Goal: Task Accomplishment & Management: Complete application form

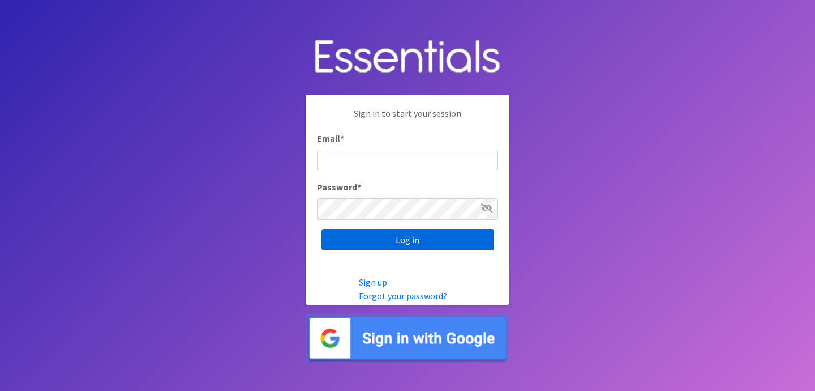
type input "jess@indianadiaperbank.org"
click at [419, 246] on input "Log in" at bounding box center [408, 240] width 173 height 22
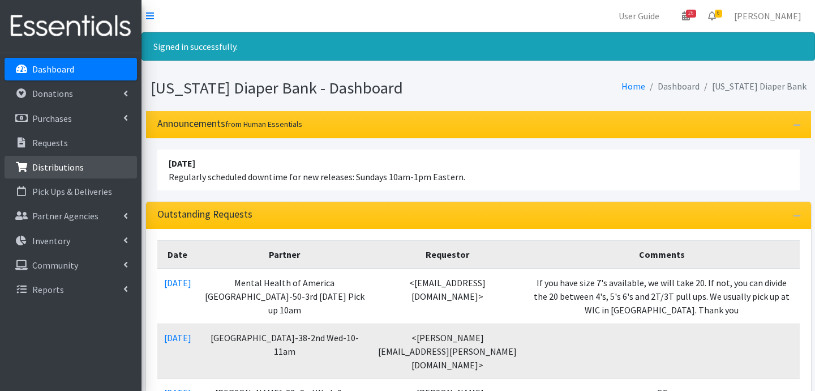
click at [70, 169] on p "Distributions" at bounding box center [58, 166] width 52 height 11
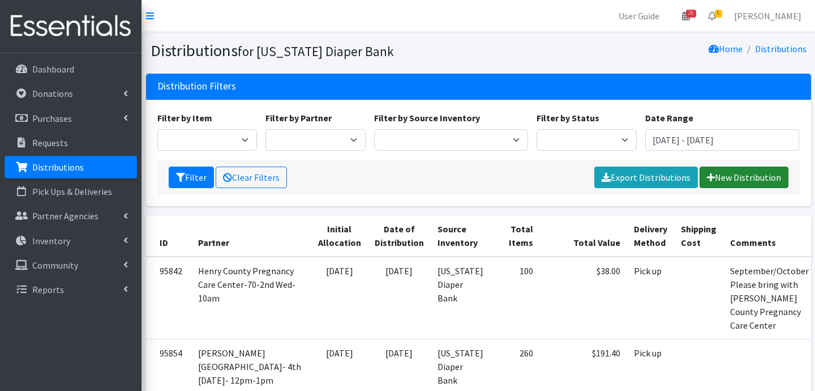
click at [722, 179] on link "New Distribution" at bounding box center [744, 177] width 89 height 22
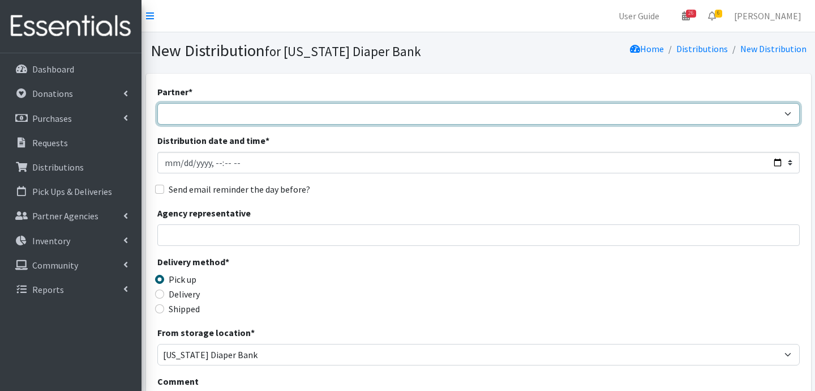
click at [225, 104] on select "ARC Boone and Hendricks County WIC Babies Basic Needs Northern Indiana Baby Ble…" at bounding box center [478, 114] width 643 height 22
select select "5004"
click at [157, 103] on select "ARC Boone and Hendricks County WIC Babies Basic Needs Northern Indiana Baby Ble…" at bounding box center [478, 114] width 643 height 22
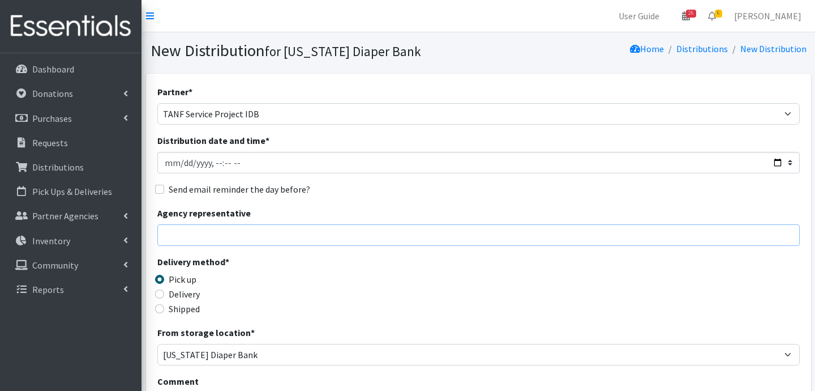
click at [198, 231] on input "Agency representative" at bounding box center [478, 235] width 643 height 22
type input "Jessica Taylor"
click at [161, 294] on input "Delivery" at bounding box center [159, 293] width 9 height 9
radio input "true"
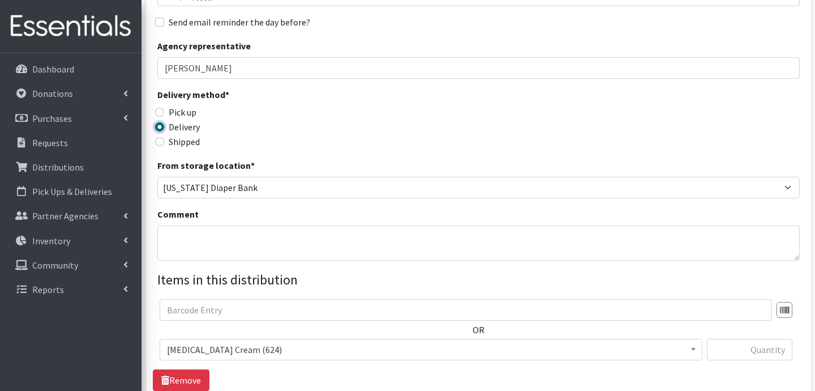
scroll to position [182, 0]
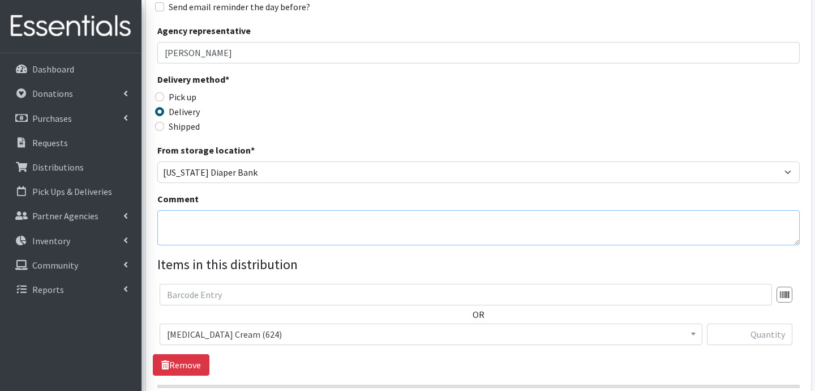
click at [367, 234] on textarea "Comment" at bounding box center [478, 227] width 643 height 35
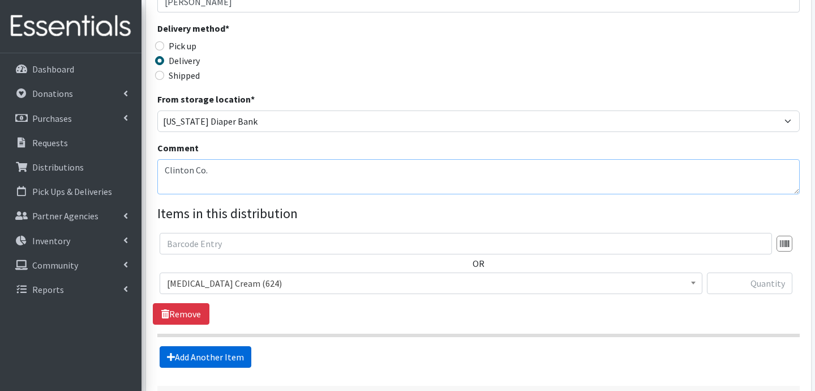
type textarea "Clinton Co."
click at [230, 353] on link "Add Another Item" at bounding box center [206, 357] width 92 height 22
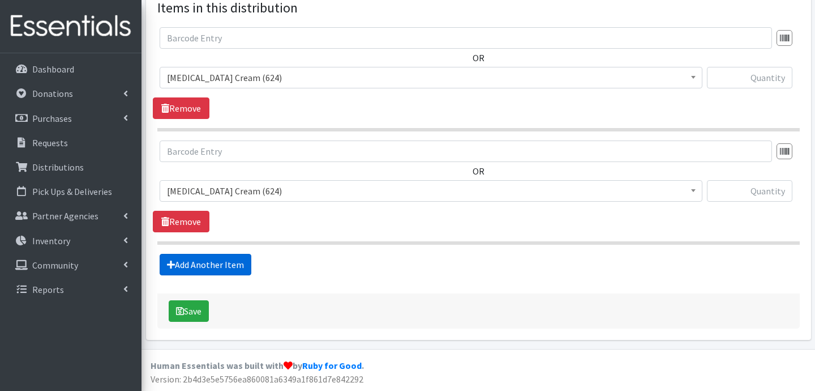
click at [219, 267] on link "Add Another Item" at bounding box center [206, 265] width 92 height 22
click at [216, 258] on link "Add Another Item" at bounding box center [206, 265] width 92 height 22
click at [226, 259] on link "Add Another Item" at bounding box center [206, 265] width 92 height 22
click at [233, 261] on link "Add Another Item" at bounding box center [206, 265] width 92 height 22
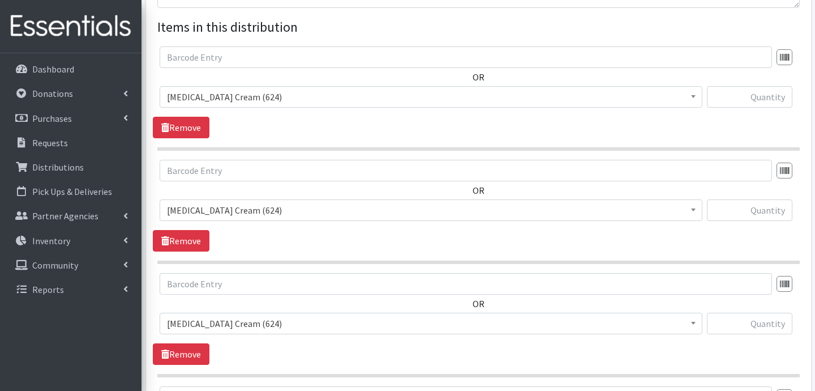
scroll to position [393, 0]
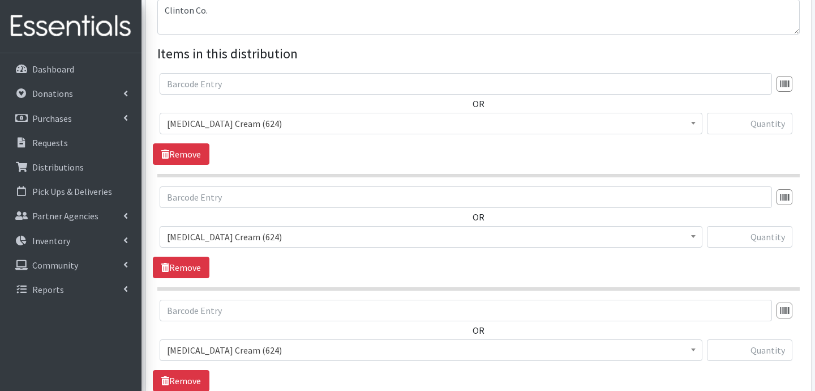
click at [310, 127] on span "[MEDICAL_DATA] Cream (624)" at bounding box center [431, 123] width 528 height 16
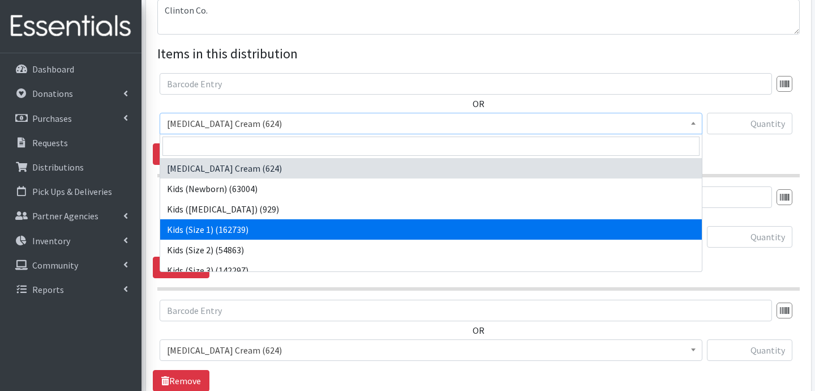
select select "3401"
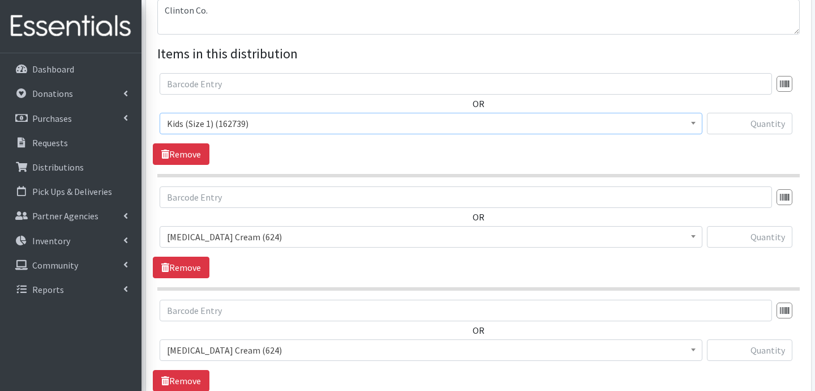
click at [236, 236] on span "[MEDICAL_DATA] Cream (624)" at bounding box center [431, 237] width 528 height 16
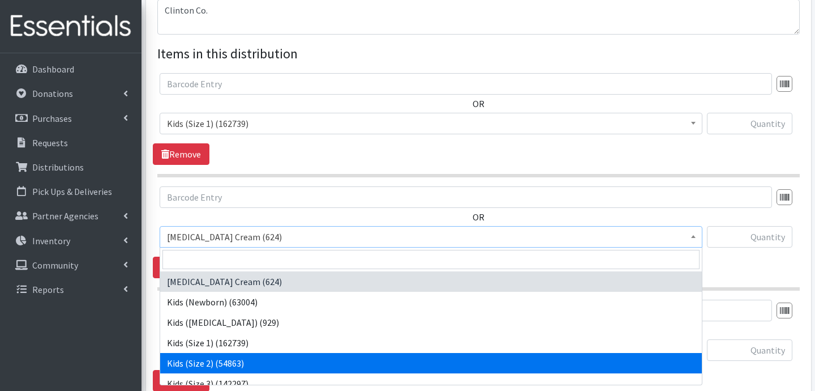
select select "3420"
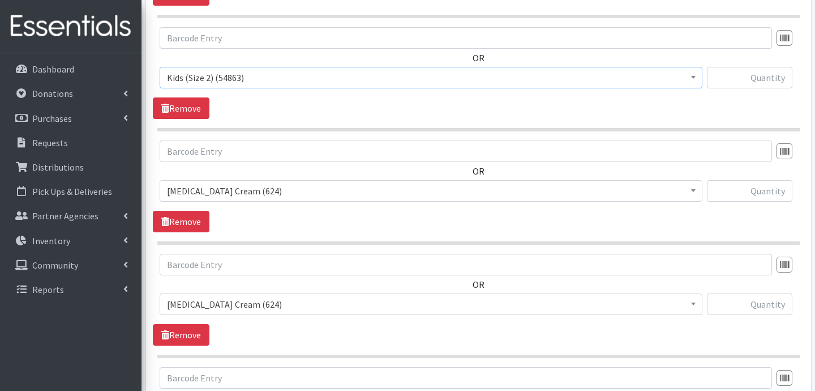
scroll to position [553, 0]
click at [284, 195] on span "[MEDICAL_DATA] Cream (624)" at bounding box center [431, 190] width 528 height 16
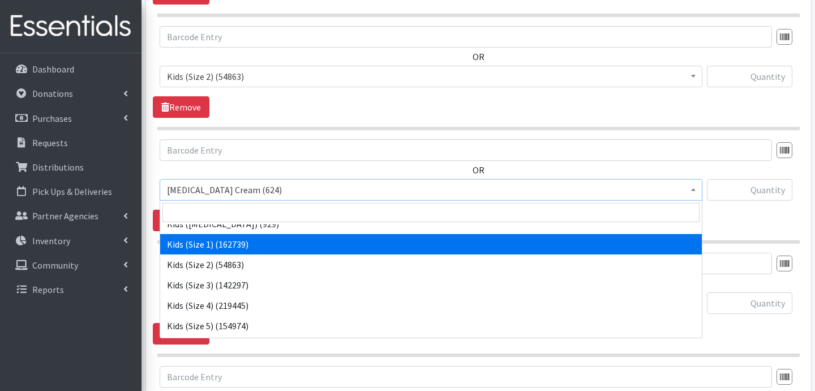
scroll to position [57, 0]
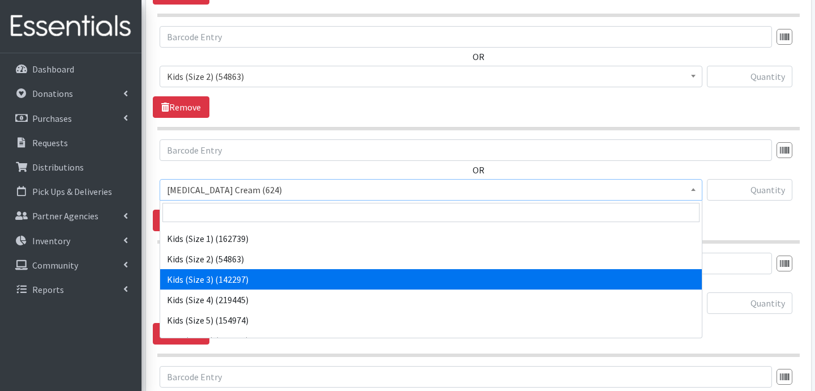
select select "3393"
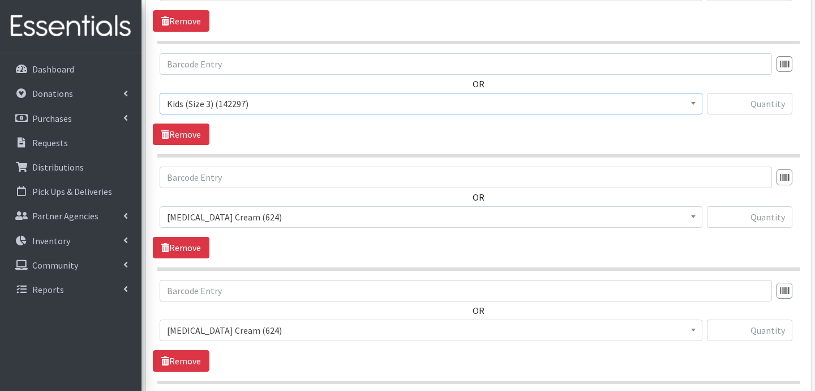
scroll to position [648, 0]
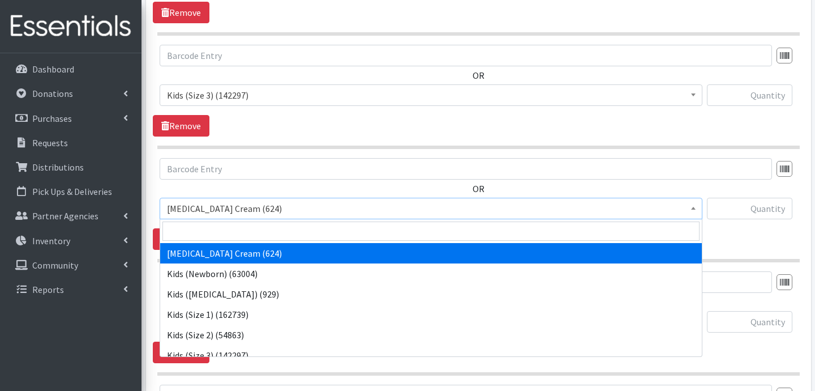
click at [285, 215] on span "[MEDICAL_DATA] Cream (624)" at bounding box center [431, 208] width 528 height 16
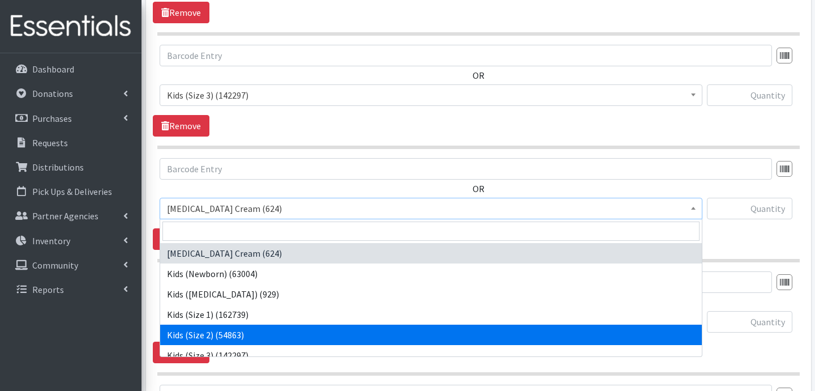
scroll to position [75, 0]
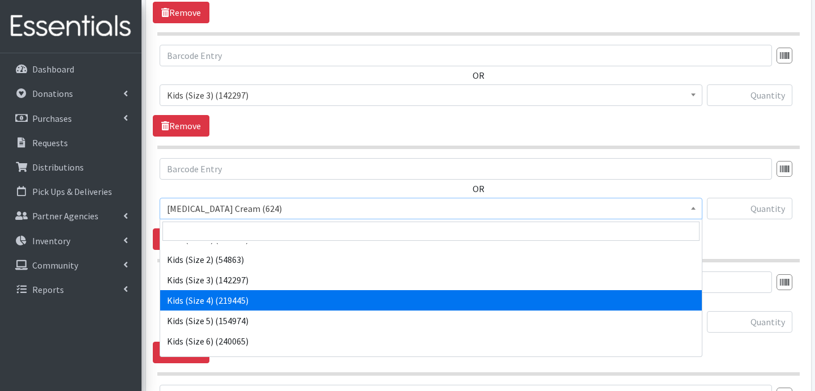
select select "3394"
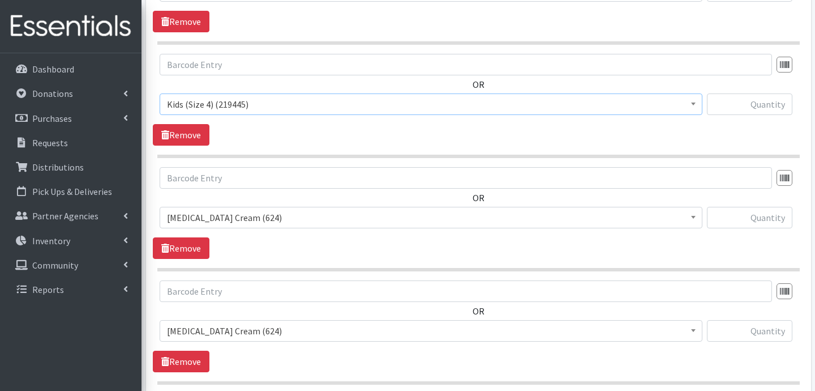
scroll to position [752, 0]
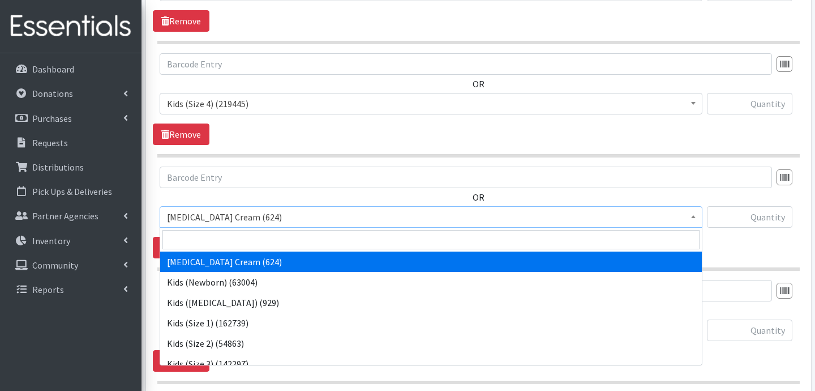
click at [274, 212] on span "[MEDICAL_DATA] Cream (624)" at bounding box center [431, 217] width 528 height 16
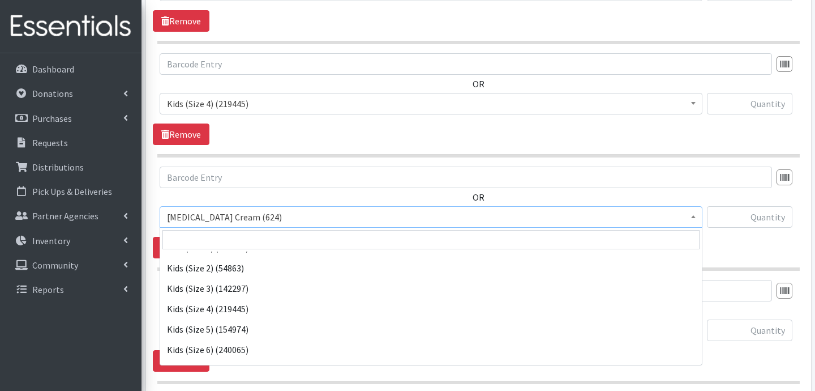
scroll to position [99, 0]
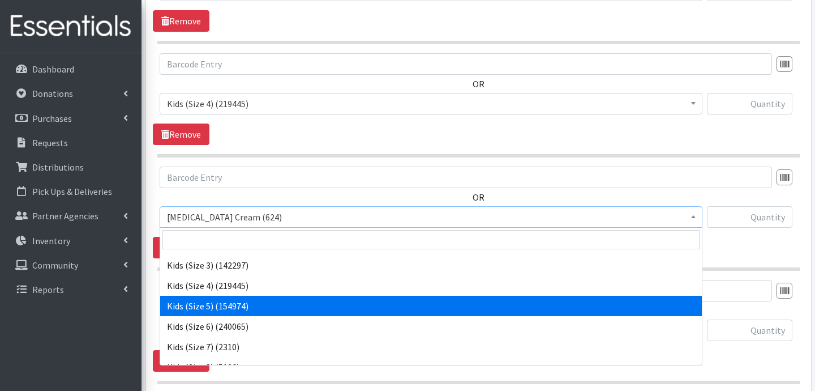
select select "3407"
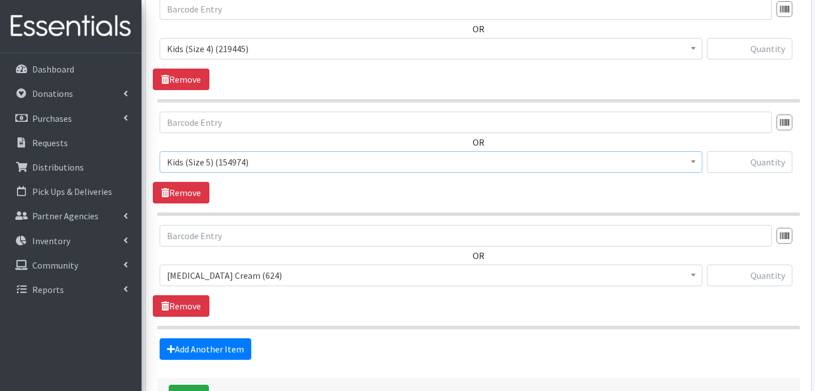
scroll to position [808, 0]
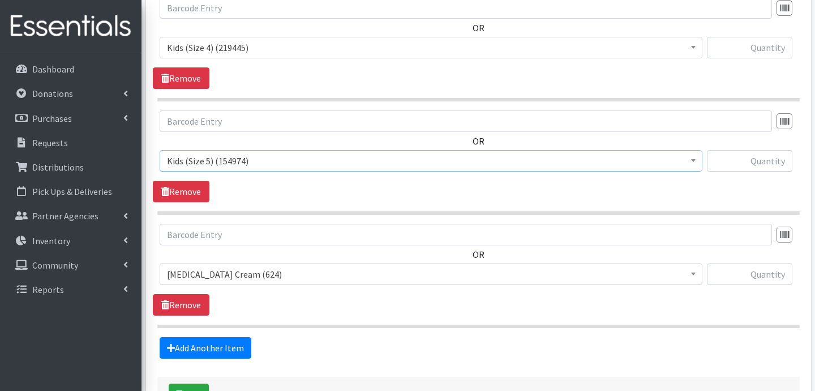
click at [274, 268] on span "[MEDICAL_DATA] Cream (624)" at bounding box center [431, 274] width 528 height 16
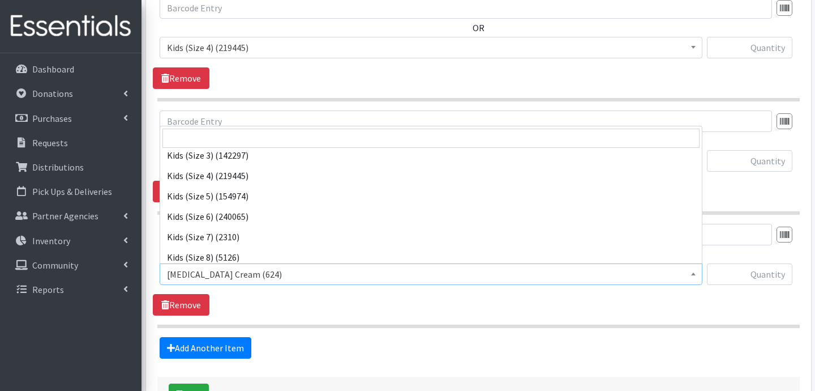
scroll to position [108, 0]
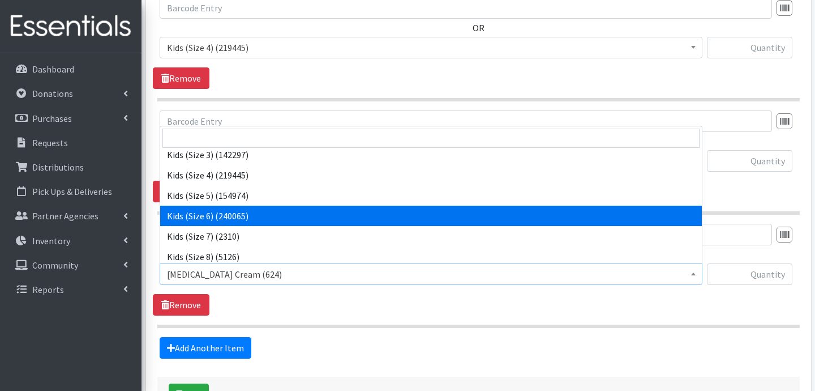
select select "3419"
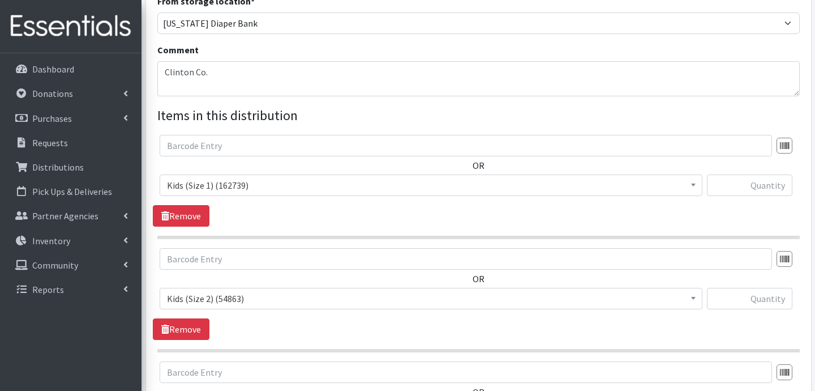
scroll to position [328, 0]
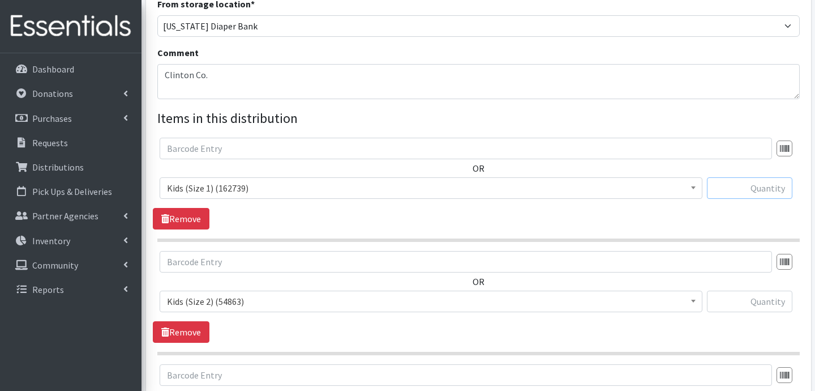
click at [730, 189] on input "text" at bounding box center [749, 188] width 85 height 22
type input "1000"
click at [748, 299] on input "text" at bounding box center [749, 301] width 85 height 22
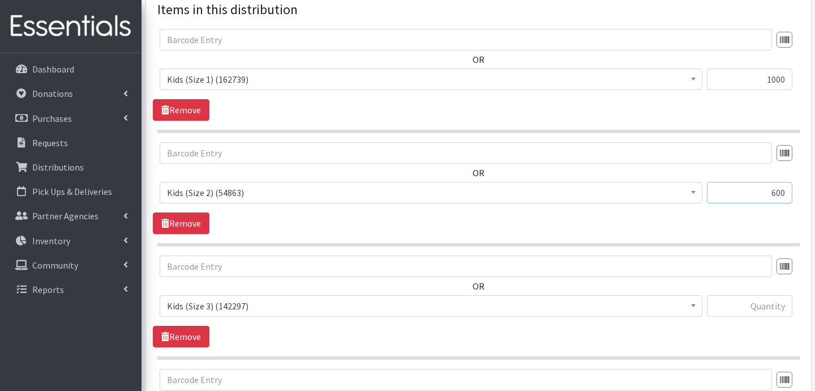
scroll to position [460, 0]
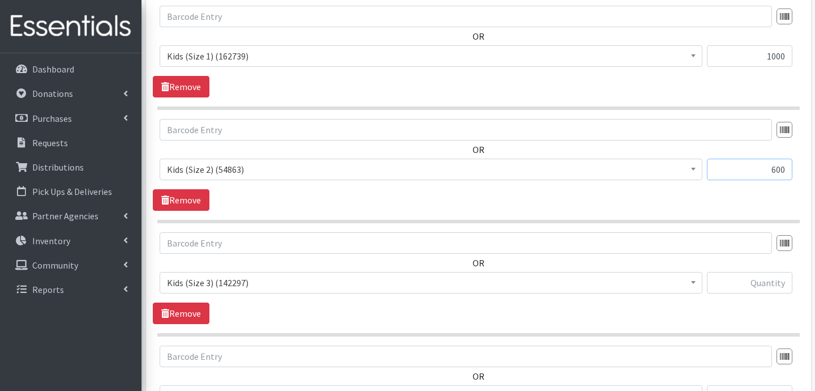
type input "600"
click at [756, 279] on input "text" at bounding box center [749, 283] width 85 height 22
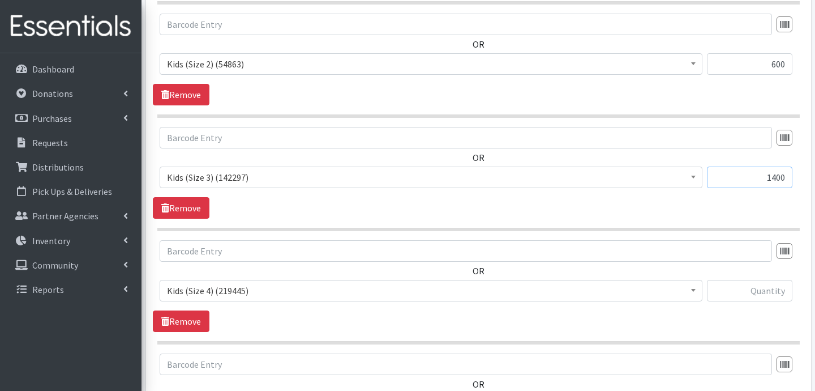
scroll to position [581, 0]
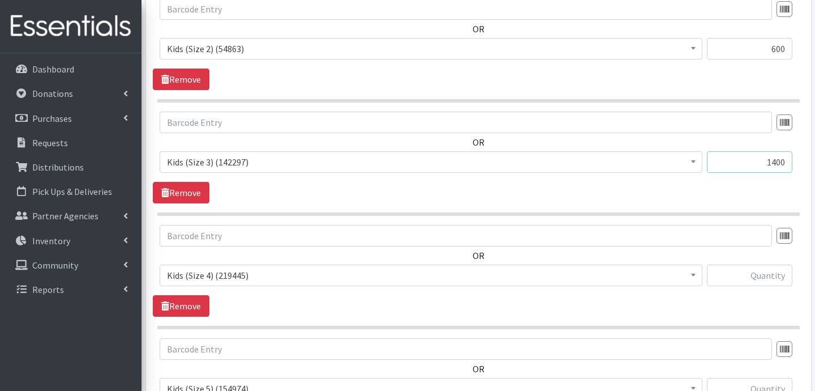
type input "1400"
click at [763, 281] on input "text" at bounding box center [749, 275] width 85 height 22
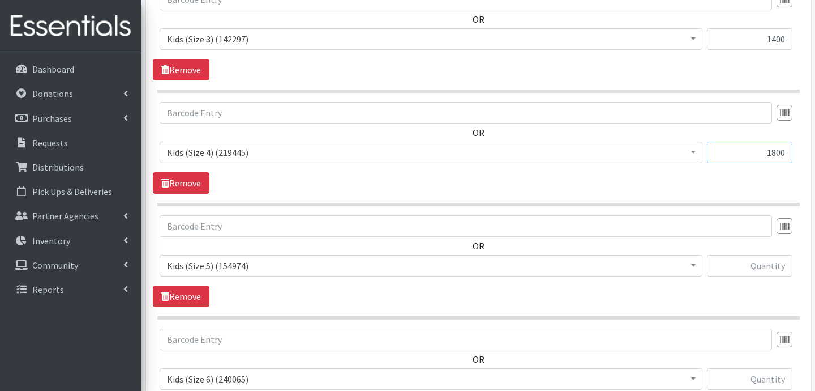
scroll to position [705, 0]
type input "1800"
click at [764, 269] on input "text" at bounding box center [749, 265] width 85 height 22
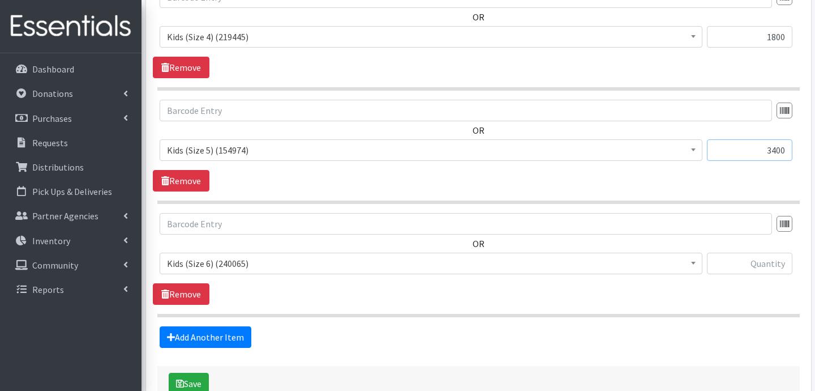
scroll to position [824, 0]
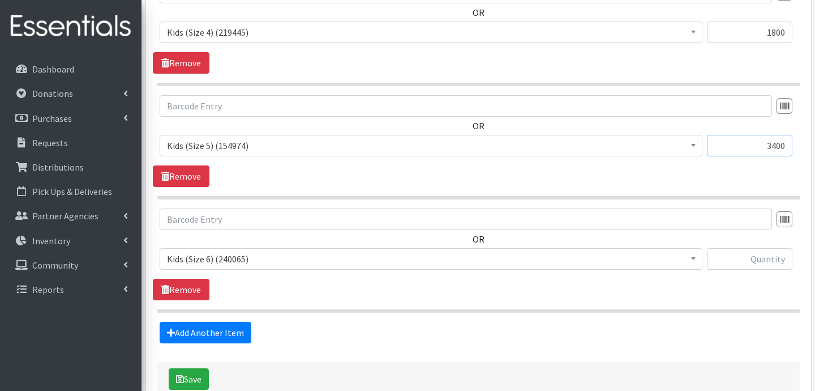
type input "3400"
click at [756, 265] on input "text" at bounding box center [749, 259] width 85 height 22
type input "11000"
click at [192, 379] on button "Save" at bounding box center [189, 379] width 40 height 22
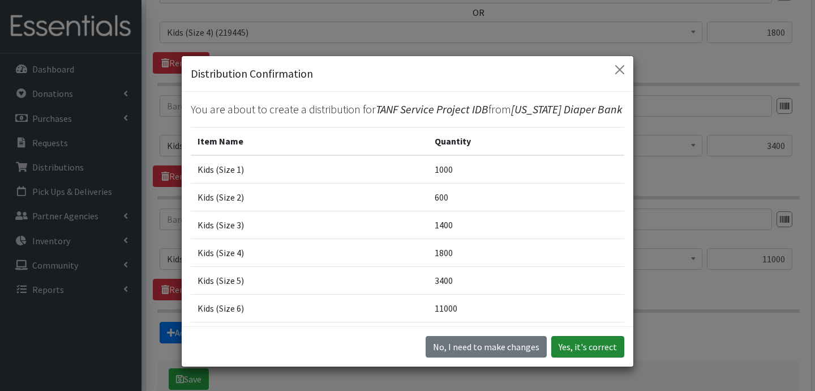
click at [568, 356] on button "Yes, it's correct" at bounding box center [587, 347] width 73 height 22
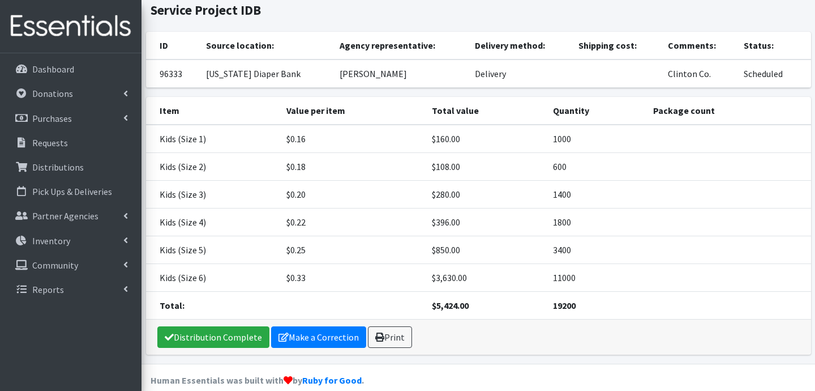
scroll to position [114, 0]
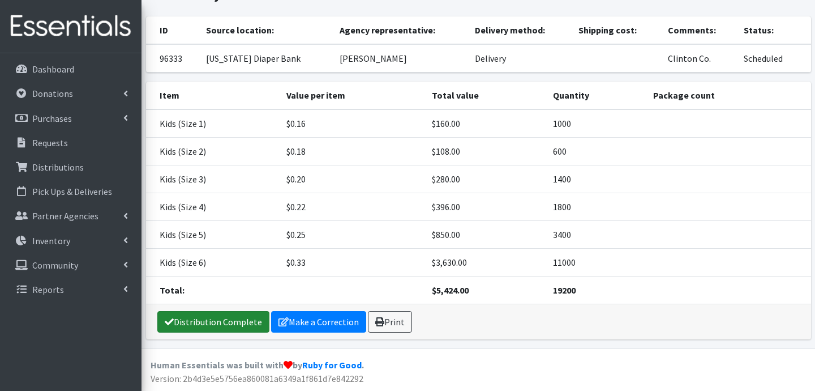
click at [217, 323] on link "Distribution Complete" at bounding box center [213, 322] width 112 height 22
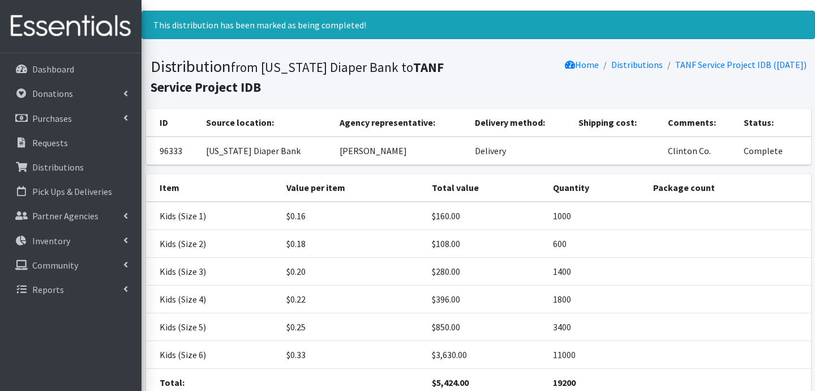
scroll to position [0, 0]
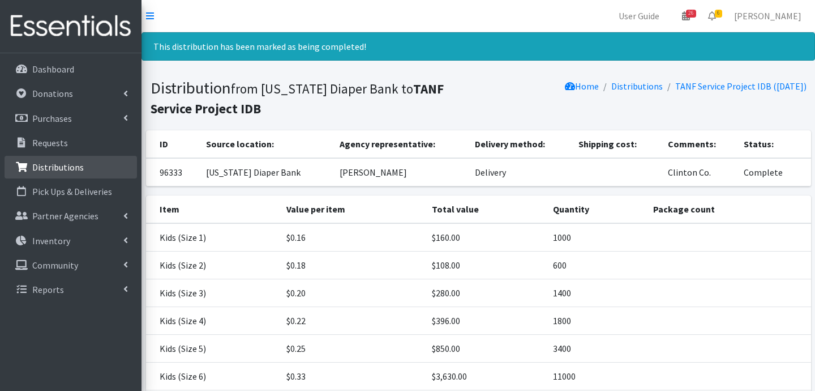
click at [55, 168] on p "Distributions" at bounding box center [58, 166] width 52 height 11
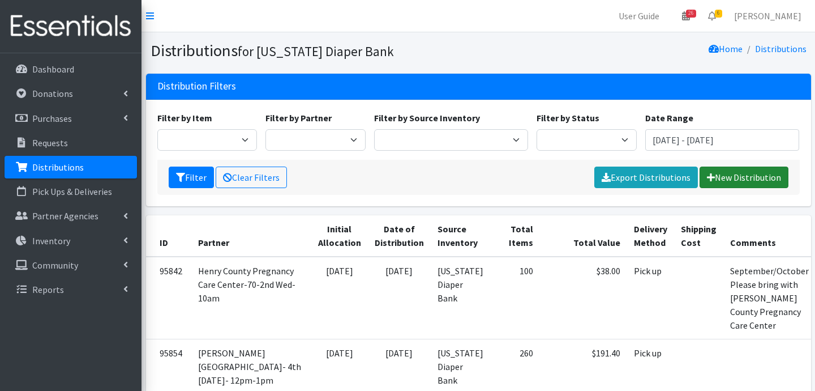
click at [756, 178] on link "New Distribution" at bounding box center [744, 177] width 89 height 22
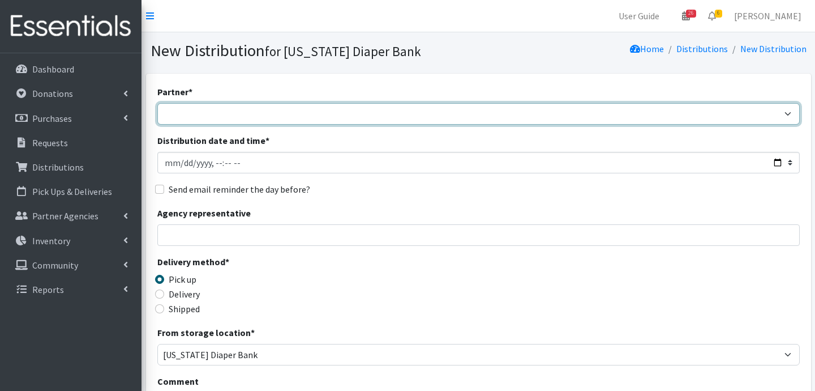
click at [385, 111] on select "ARC [PERSON_NAME] and [GEOGRAPHIC_DATA] [GEOGRAPHIC_DATA] Babies Basic Needs No…" at bounding box center [478, 114] width 643 height 22
select select "5004"
click at [157, 103] on select "ARC [PERSON_NAME] and [GEOGRAPHIC_DATA] [GEOGRAPHIC_DATA] Babies Basic Needs No…" at bounding box center [478, 114] width 643 height 22
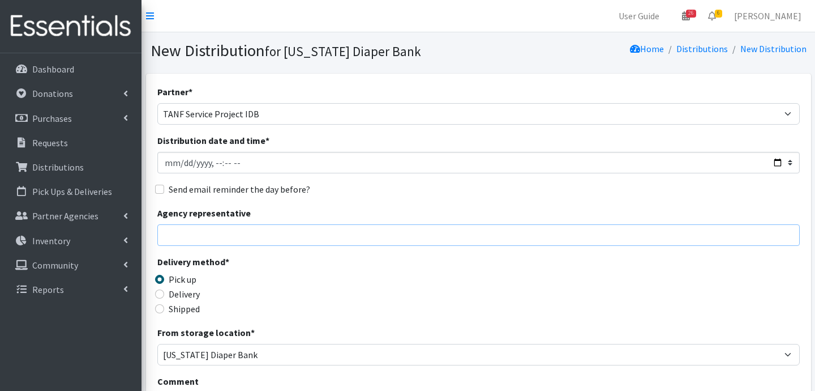
click at [206, 232] on input "Agency representative" at bounding box center [478, 235] width 643 height 22
type input "[PERSON_NAME]"
click at [161, 294] on input "Delivery" at bounding box center [159, 293] width 9 height 9
radio input "true"
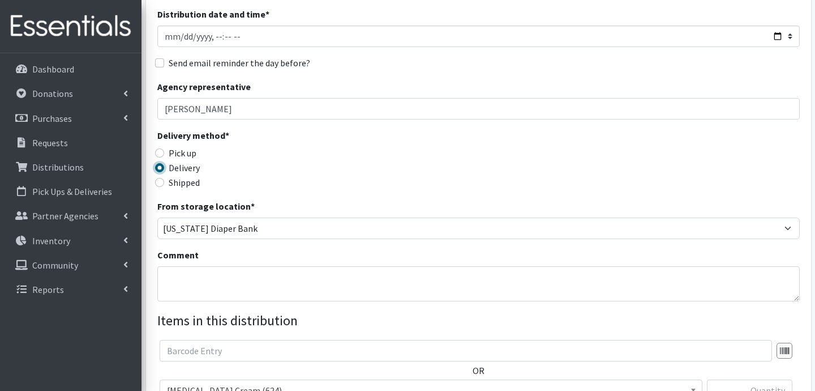
scroll to position [137, 0]
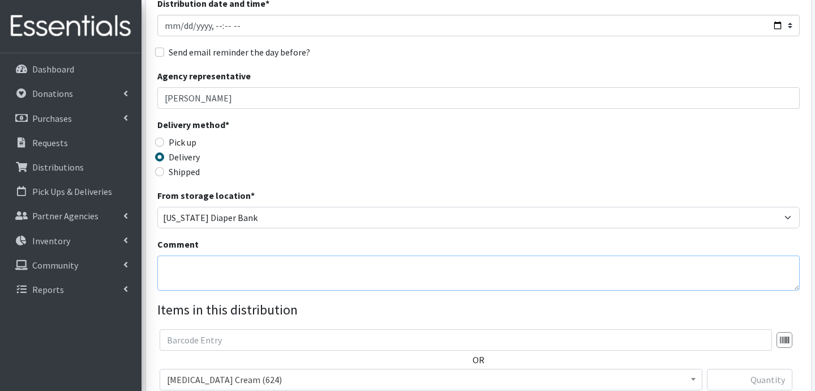
click at [318, 268] on textarea "Comment" at bounding box center [478, 272] width 643 height 35
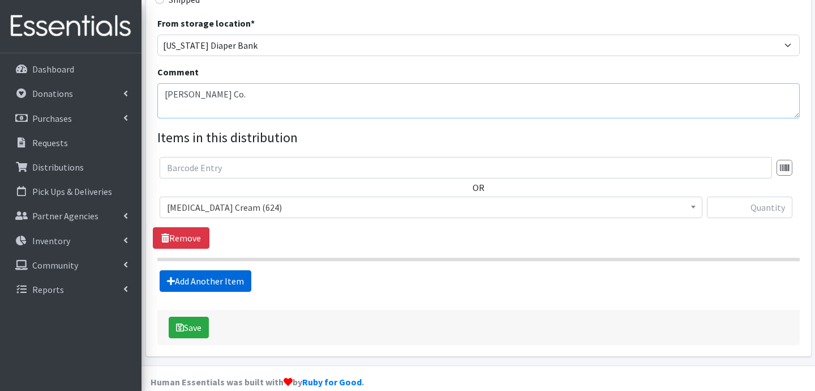
type textarea "[PERSON_NAME] Co."
click at [213, 287] on link "Add Another Item" at bounding box center [206, 281] width 92 height 22
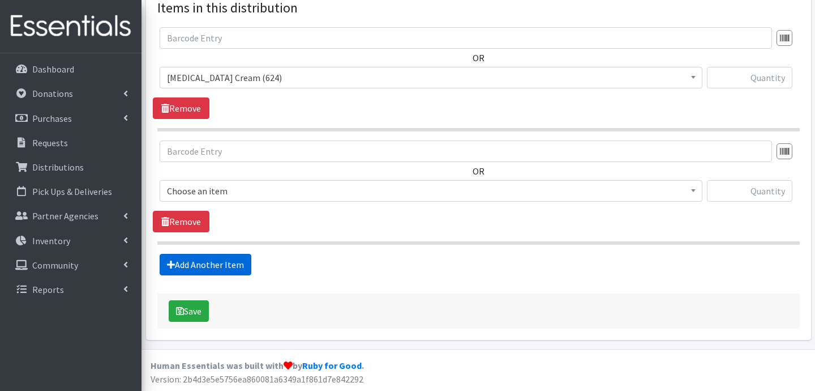
click at [217, 268] on link "Add Another Item" at bounding box center [206, 265] width 92 height 22
click at [219, 263] on link "Add Another Item" at bounding box center [206, 265] width 92 height 22
click at [226, 267] on link "Add Another Item" at bounding box center [206, 265] width 92 height 22
click at [243, 258] on link "Add Another Item" at bounding box center [206, 265] width 92 height 22
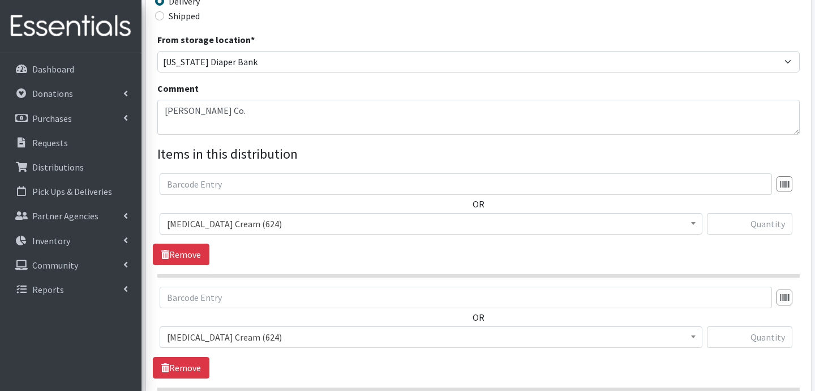
scroll to position [292, 0]
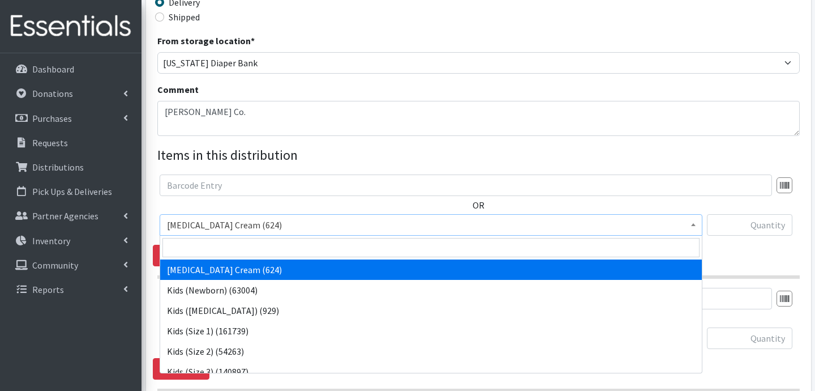
click at [283, 228] on span "[MEDICAL_DATA] Cream (624)" at bounding box center [431, 225] width 528 height 16
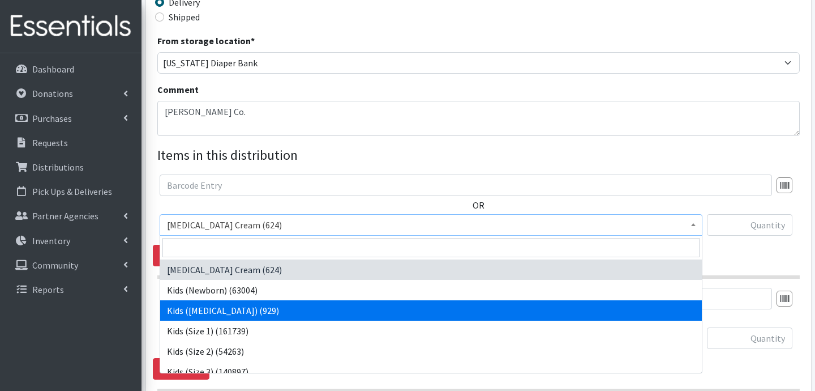
select select "3401"
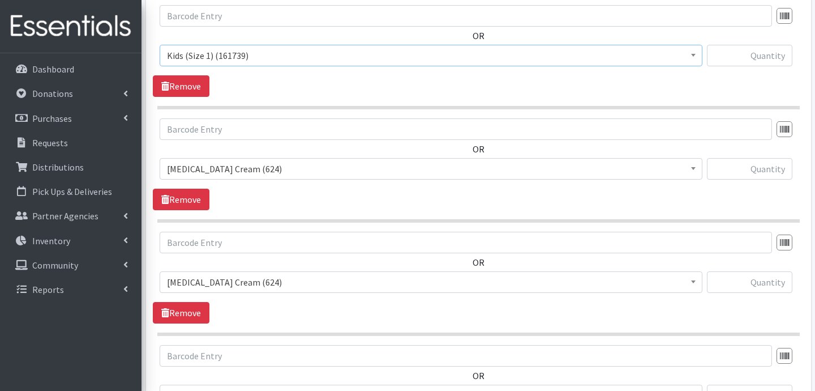
scroll to position [464, 0]
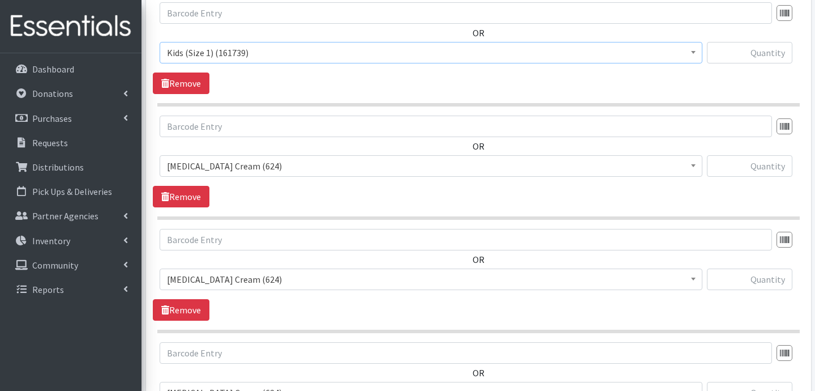
click at [257, 162] on span "[MEDICAL_DATA] Cream (624)" at bounding box center [431, 166] width 528 height 16
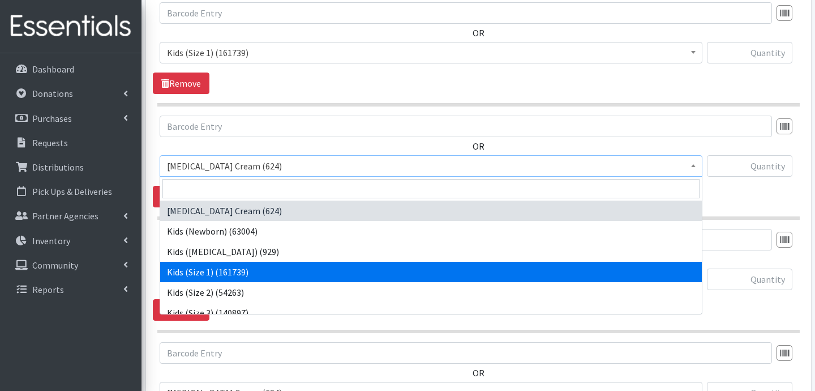
select select "3420"
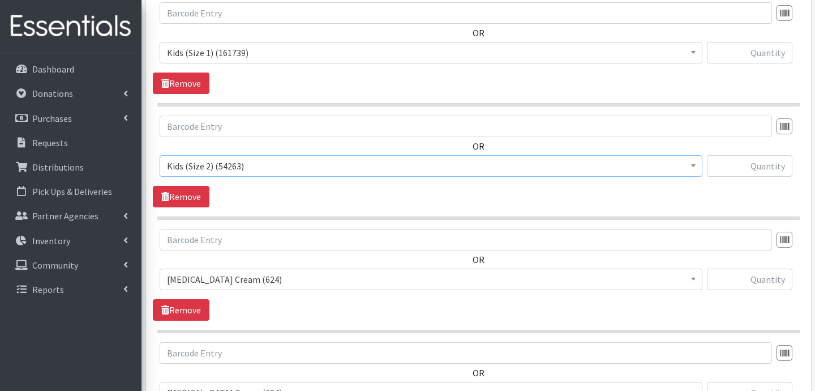
click at [228, 279] on span "[MEDICAL_DATA] Cream (624)" at bounding box center [431, 279] width 528 height 16
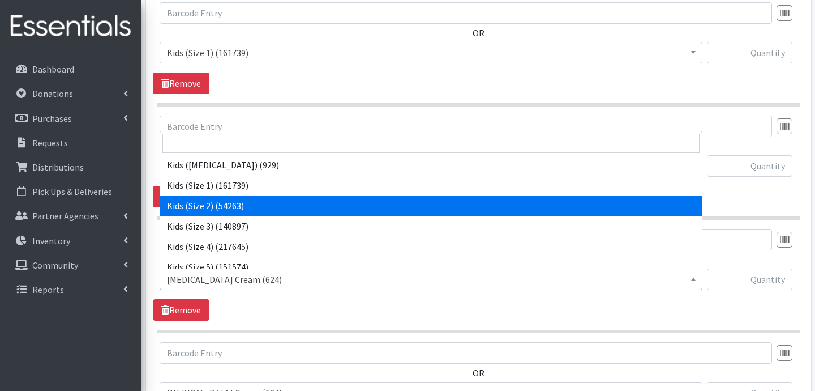
scroll to position [49, 0]
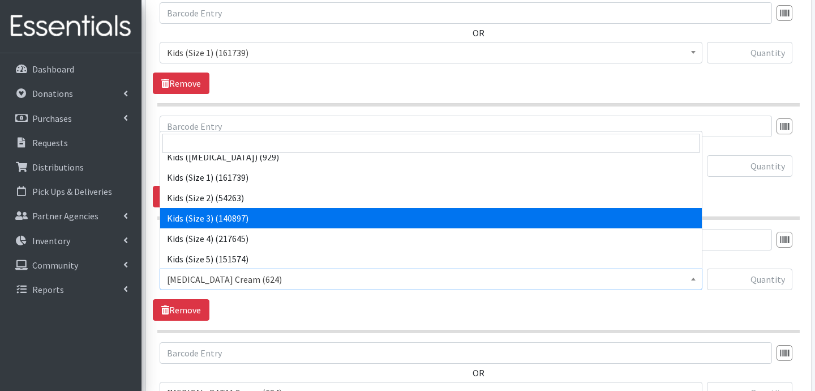
select select "3393"
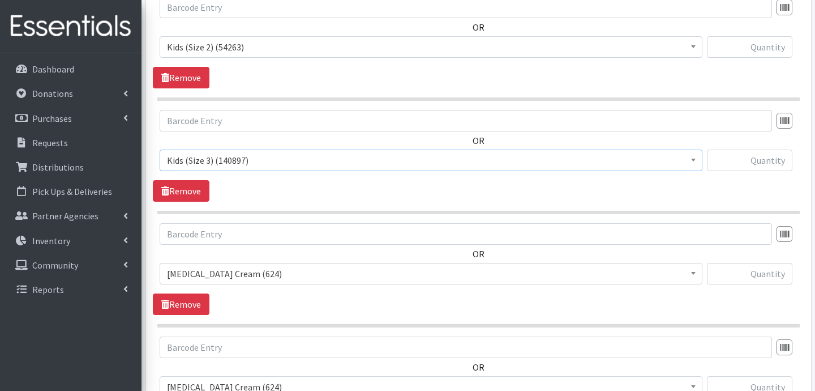
scroll to position [585, 0]
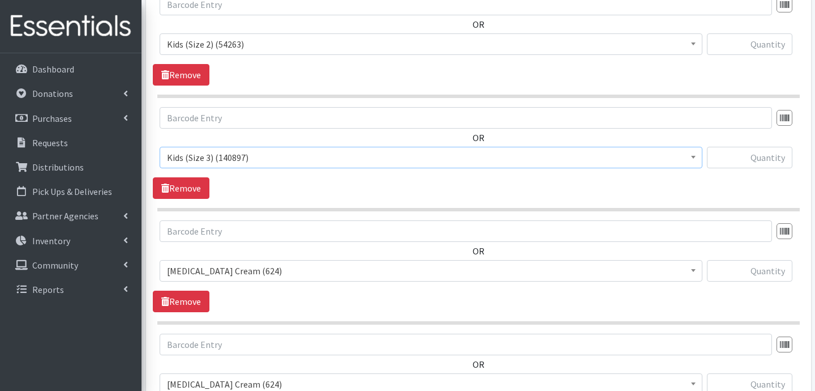
click at [238, 268] on span "[MEDICAL_DATA] Cream (624)" at bounding box center [431, 271] width 528 height 16
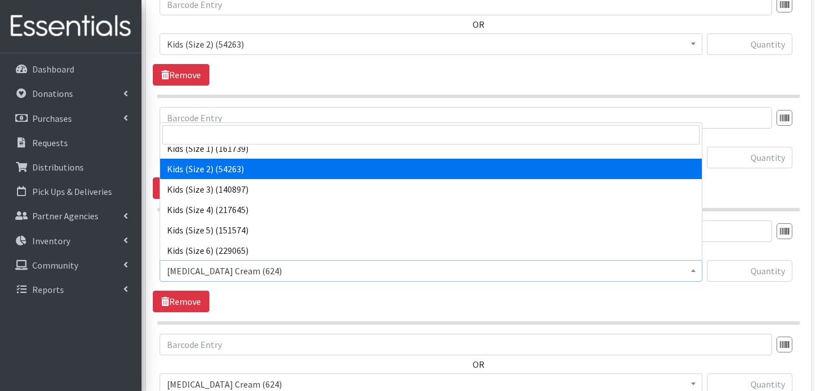
scroll to position [71, 0]
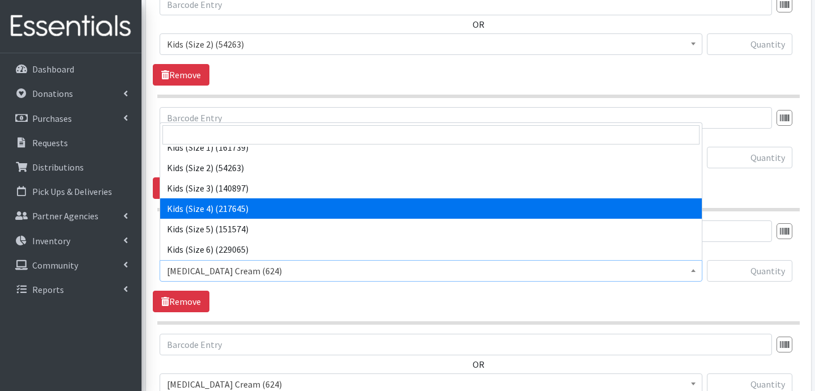
select select "3394"
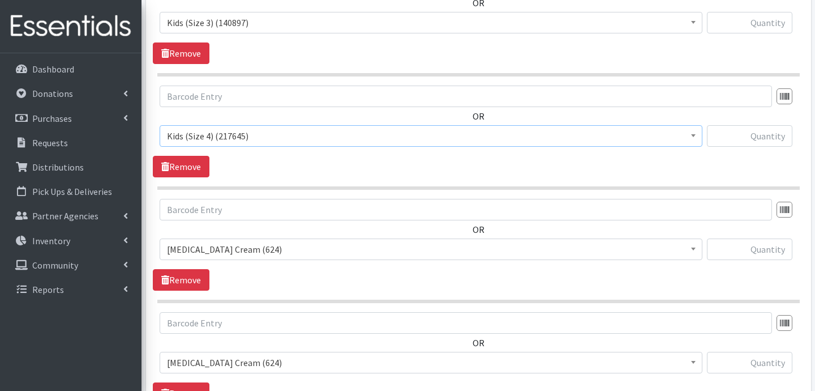
scroll to position [724, 0]
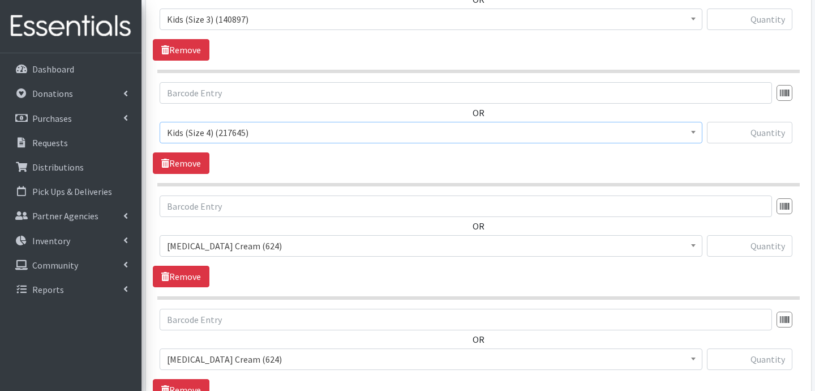
click at [259, 248] on span "[MEDICAL_DATA] Cream (624)" at bounding box center [431, 246] width 528 height 16
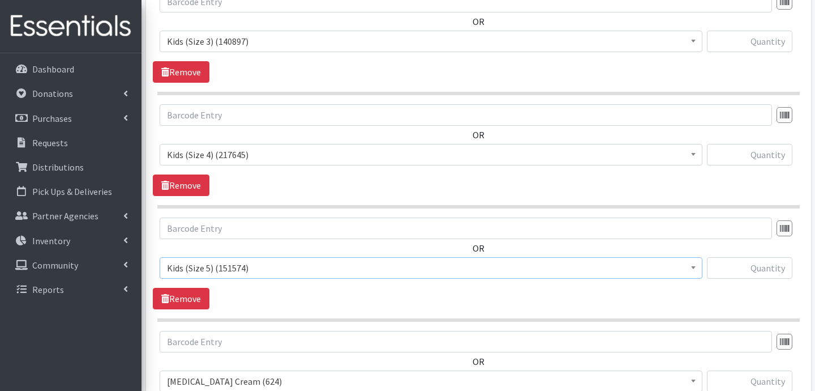
scroll to position [697, 0]
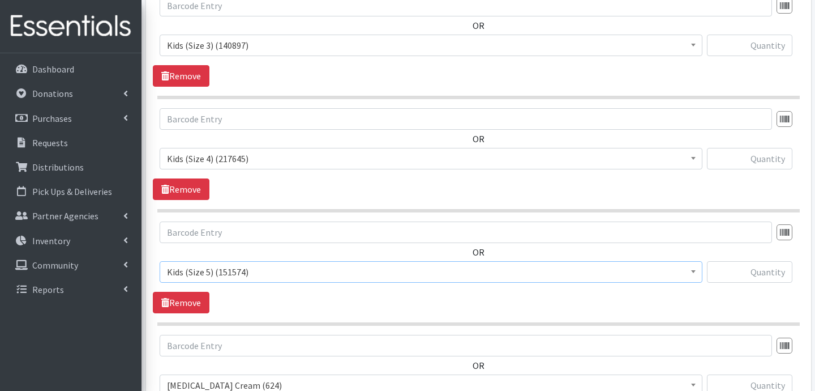
click at [302, 281] on span "Kids (Size 5) (151574)" at bounding box center [431, 272] width 543 height 22
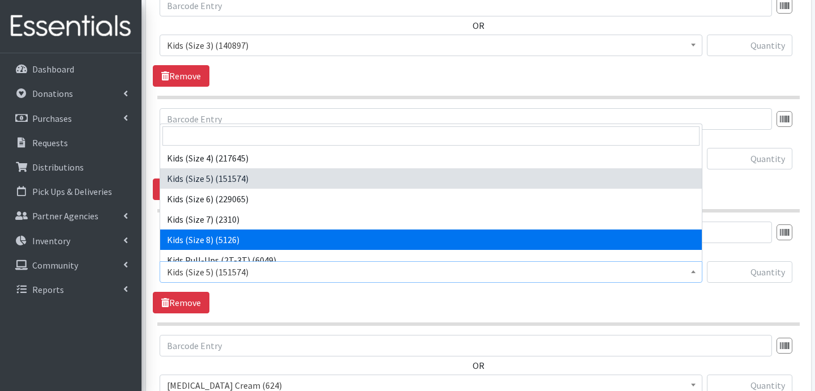
scroll to position [131, 0]
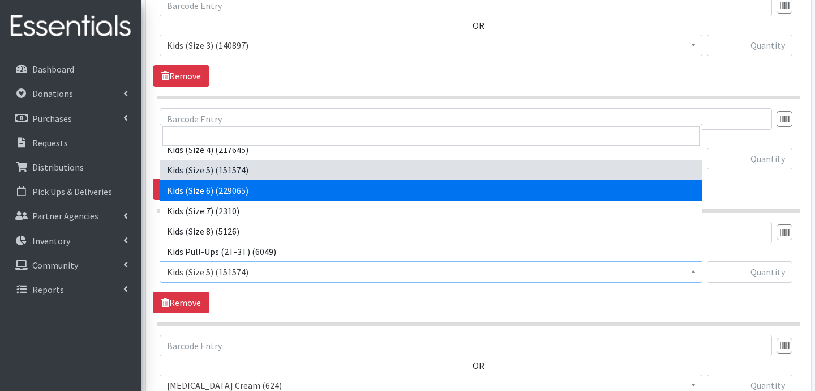
select select "3419"
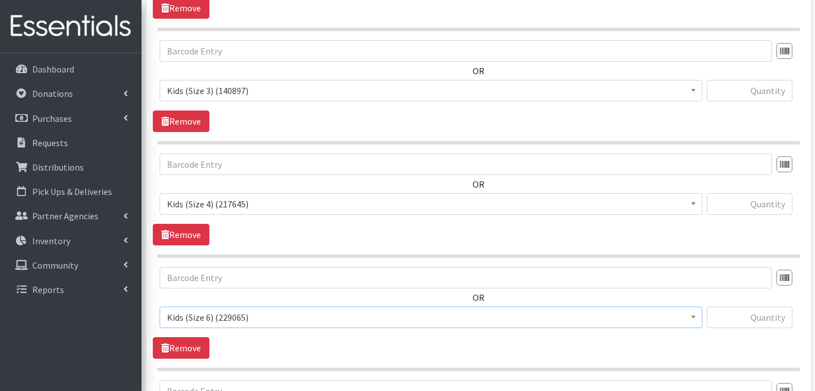
scroll to position [602, 0]
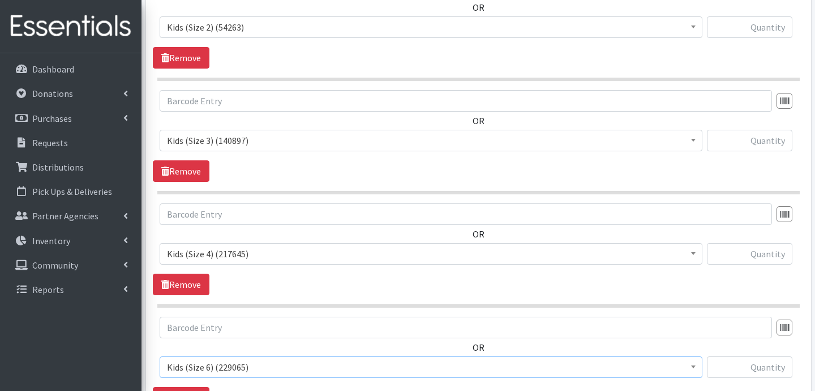
click at [273, 259] on span "Kids (Size 4) (217645)" at bounding box center [431, 254] width 528 height 16
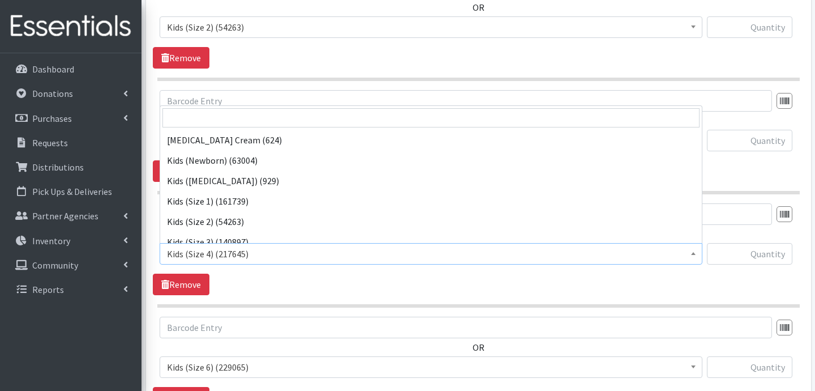
scroll to position [102, 0]
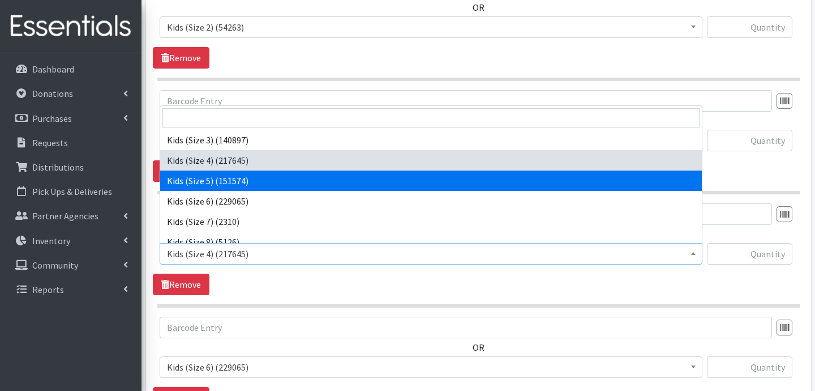
select select "3407"
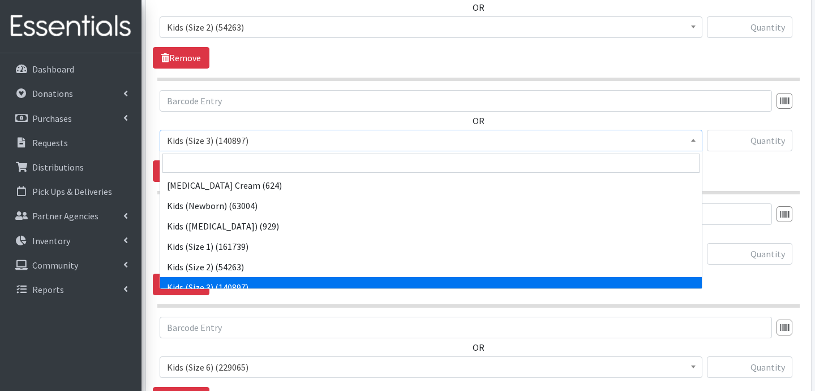
click at [254, 144] on span "Kids (Size 3) (140897)" at bounding box center [431, 140] width 528 height 16
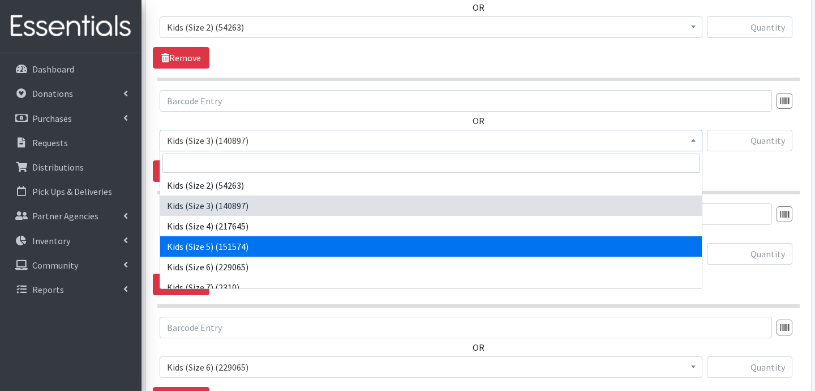
scroll to position [42, 0]
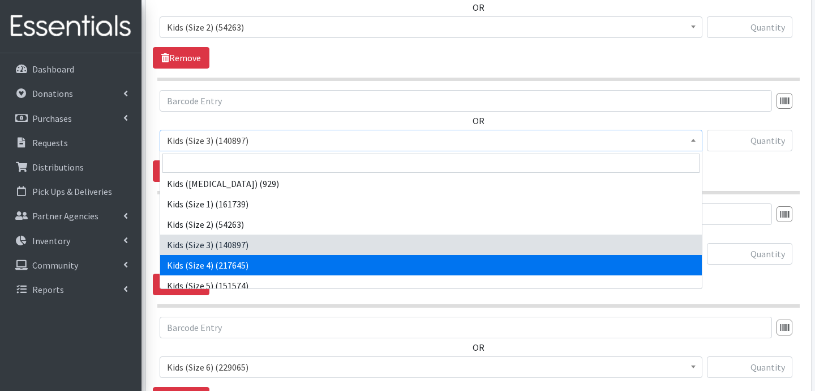
select select "3394"
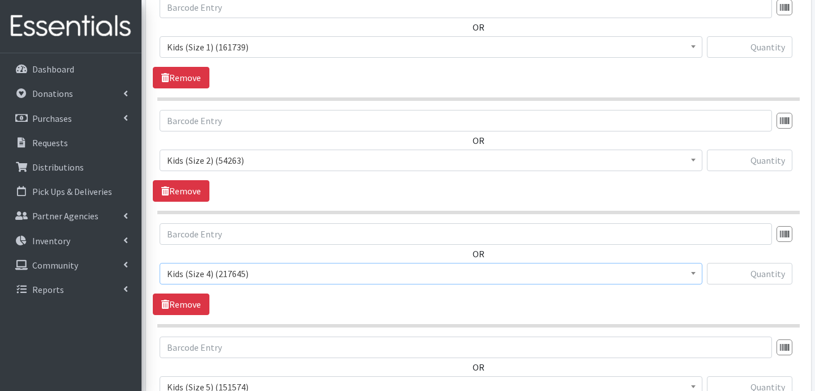
scroll to position [466, 0]
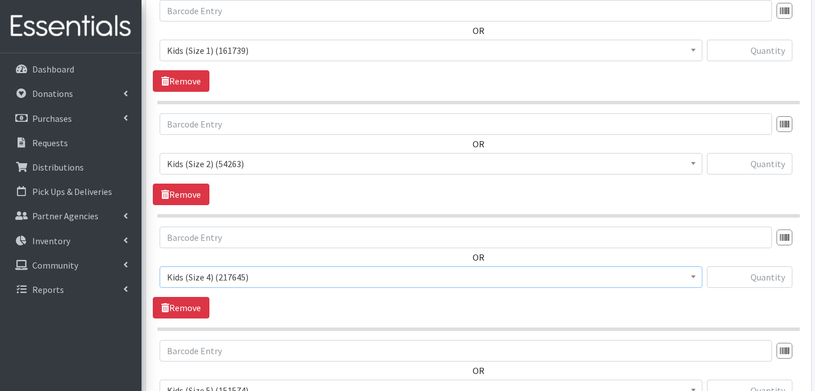
click at [287, 165] on span "Kids (Size 2) (54263)" at bounding box center [431, 164] width 528 height 16
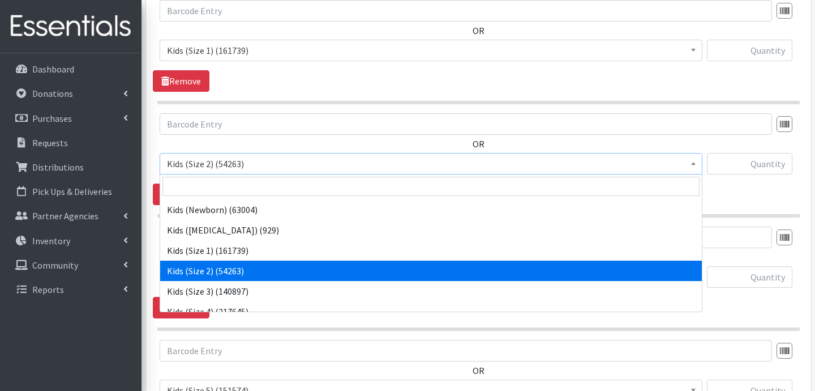
scroll to position [24, 0]
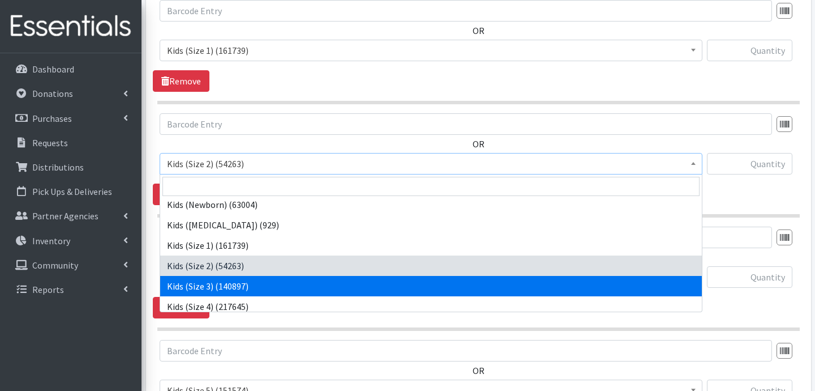
select select "3393"
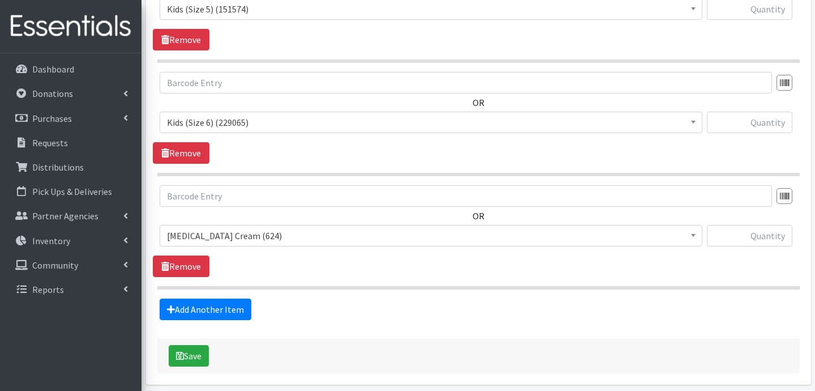
scroll to position [862, 0]
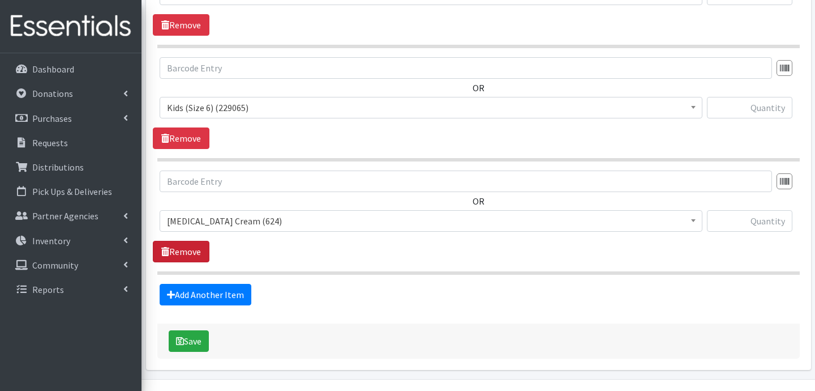
click at [184, 249] on link "Remove" at bounding box center [181, 252] width 57 height 22
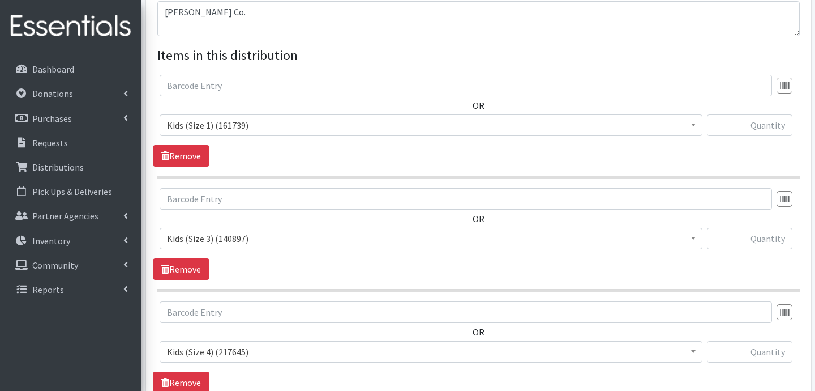
scroll to position [387, 0]
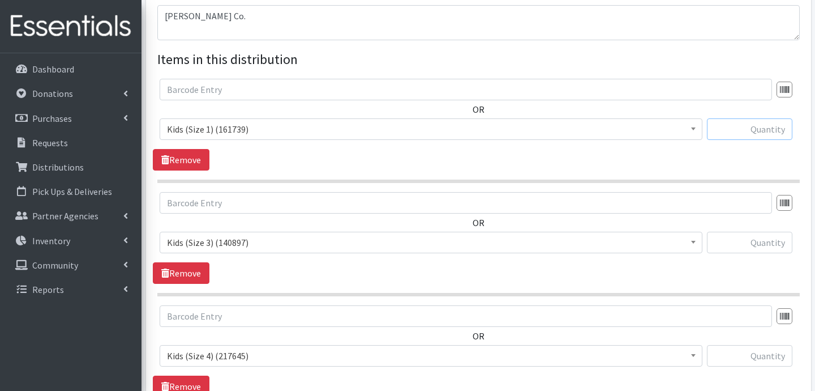
click at [777, 132] on input "text" at bounding box center [749, 129] width 85 height 22
type input "200"
click at [777, 239] on input "text" at bounding box center [749, 243] width 85 height 22
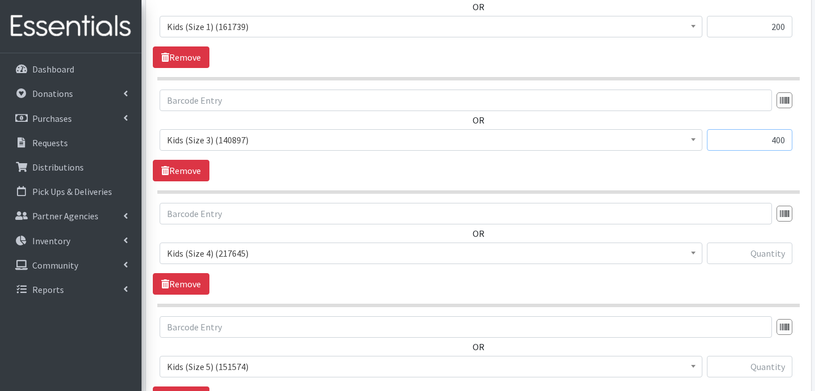
scroll to position [510, 0]
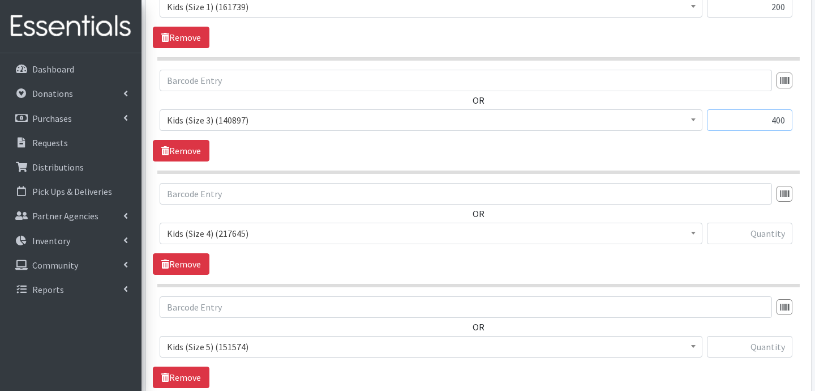
type input "400"
click at [775, 228] on input "text" at bounding box center [749, 233] width 85 height 22
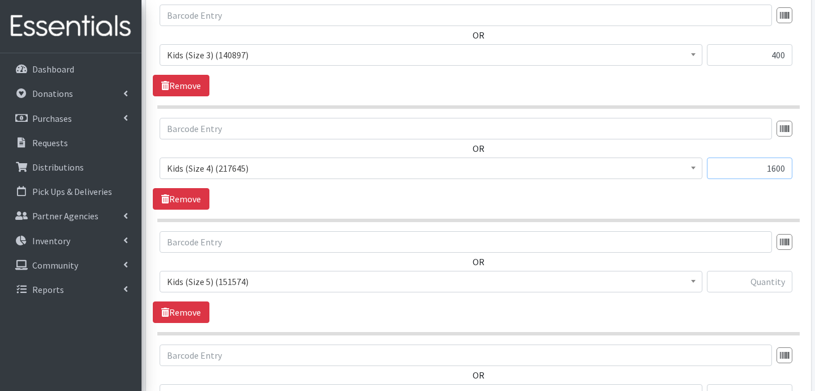
type input "1600"
click at [776, 276] on input "text" at bounding box center [749, 282] width 85 height 22
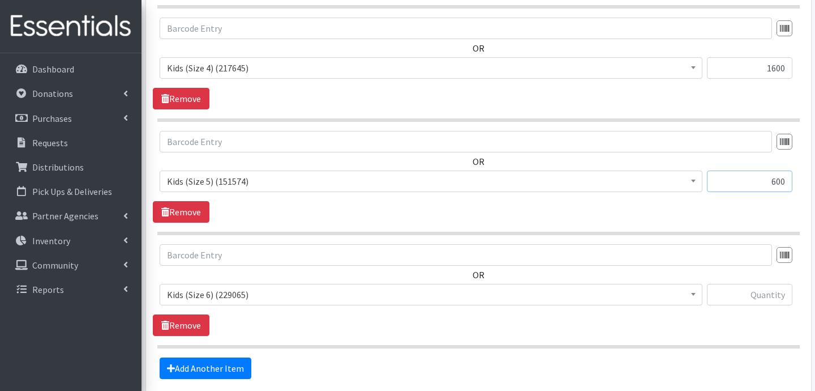
scroll to position [688, 0]
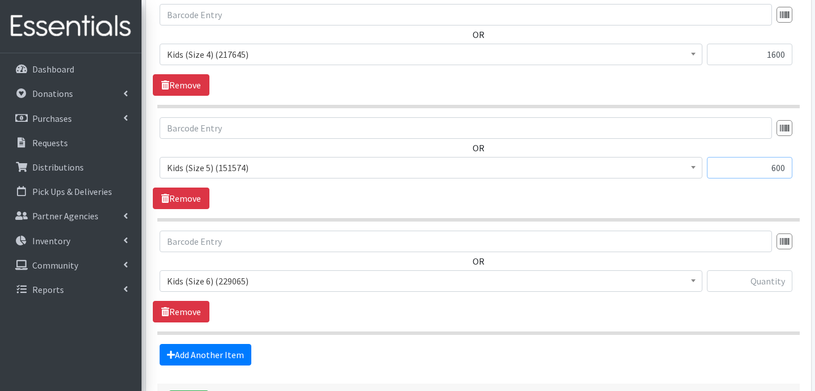
type input "600"
click at [759, 282] on input "text" at bounding box center [749, 281] width 85 height 22
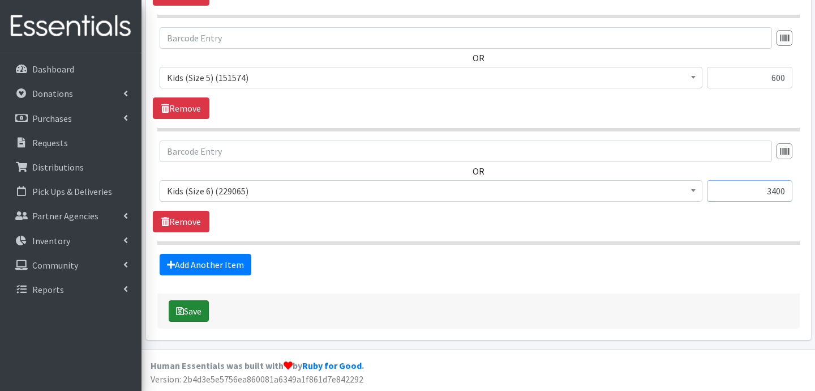
type input "3400"
click at [204, 303] on button "Save" at bounding box center [189, 311] width 40 height 22
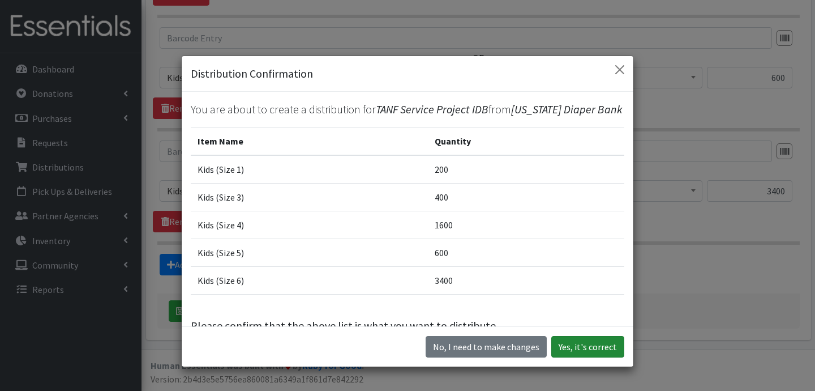
click at [568, 345] on button "Yes, it's correct" at bounding box center [587, 347] width 73 height 22
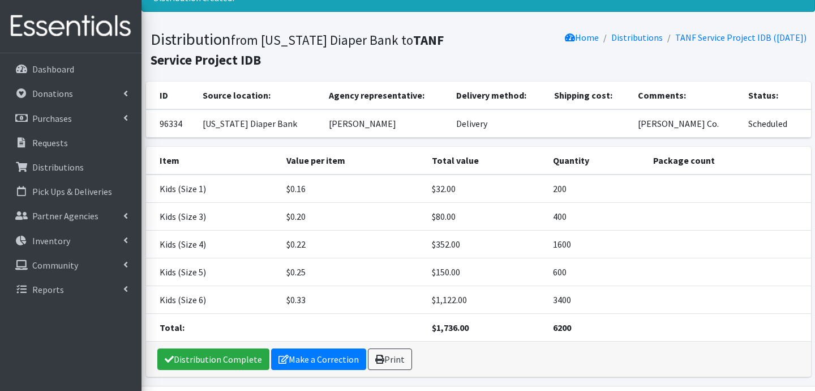
scroll to position [86, 0]
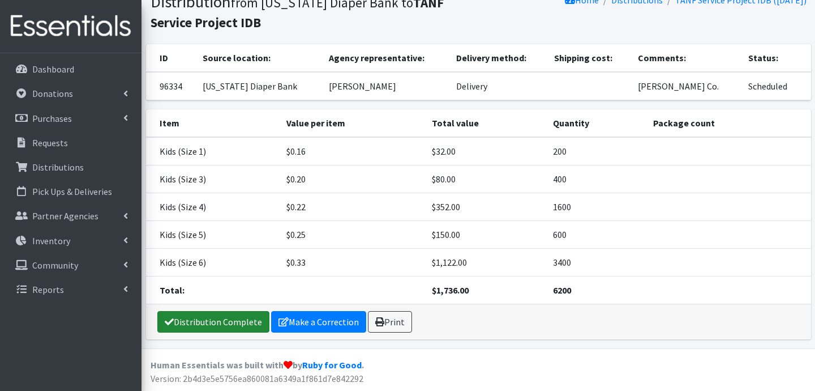
click at [226, 320] on link "Distribution Complete" at bounding box center [213, 322] width 112 height 22
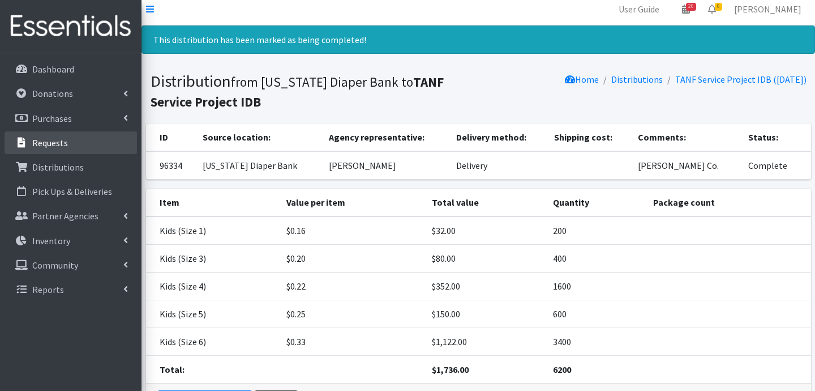
scroll to position [0, 0]
